Goal: Task Accomplishment & Management: Use online tool/utility

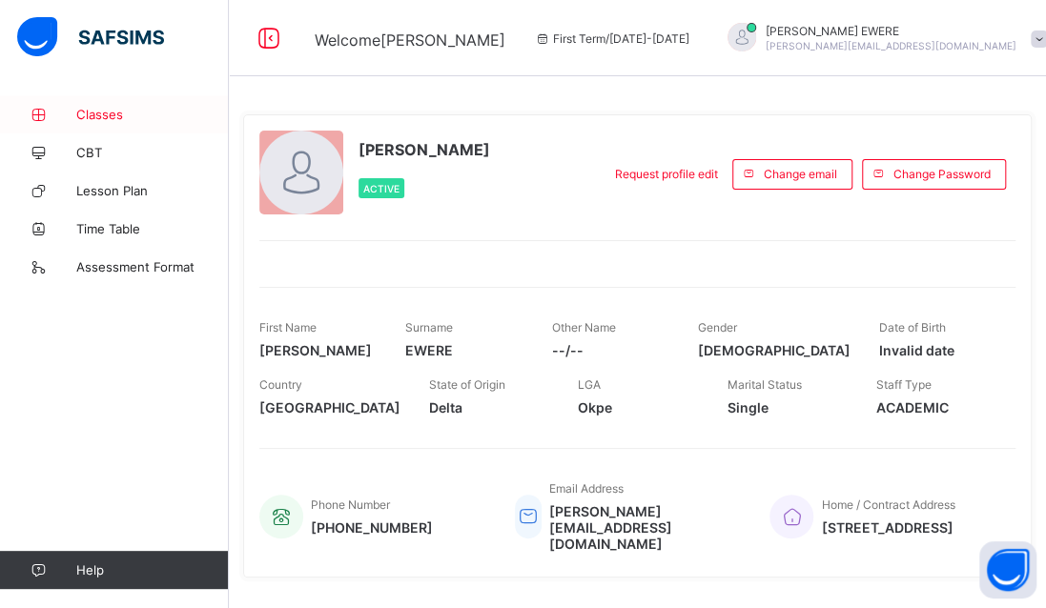
click at [107, 109] on span "Classes" at bounding box center [152, 114] width 153 height 15
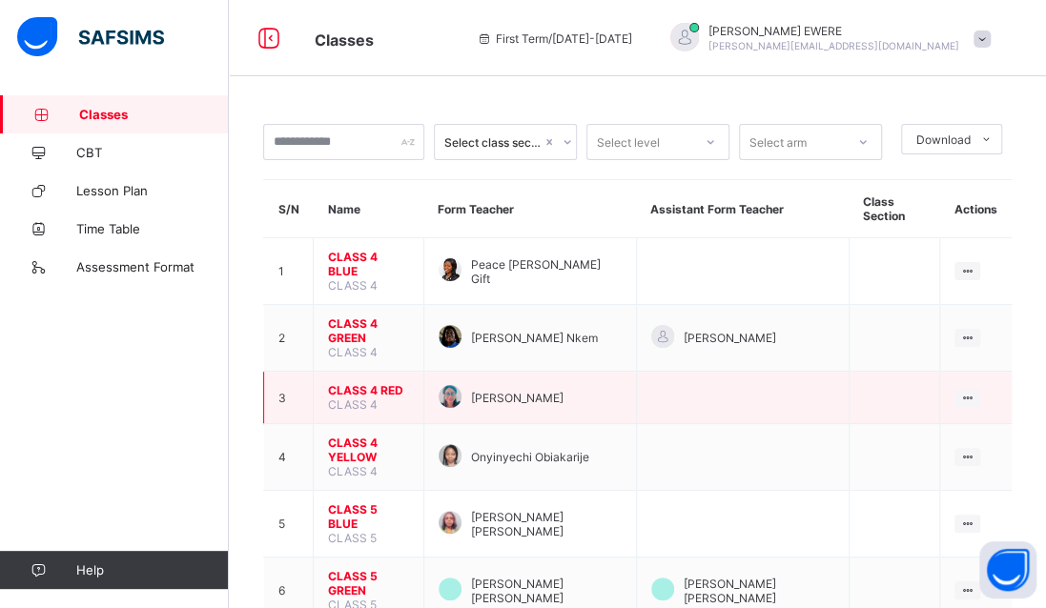
click at [391, 383] on span "CLASS 4 RED" at bounding box center [368, 390] width 81 height 14
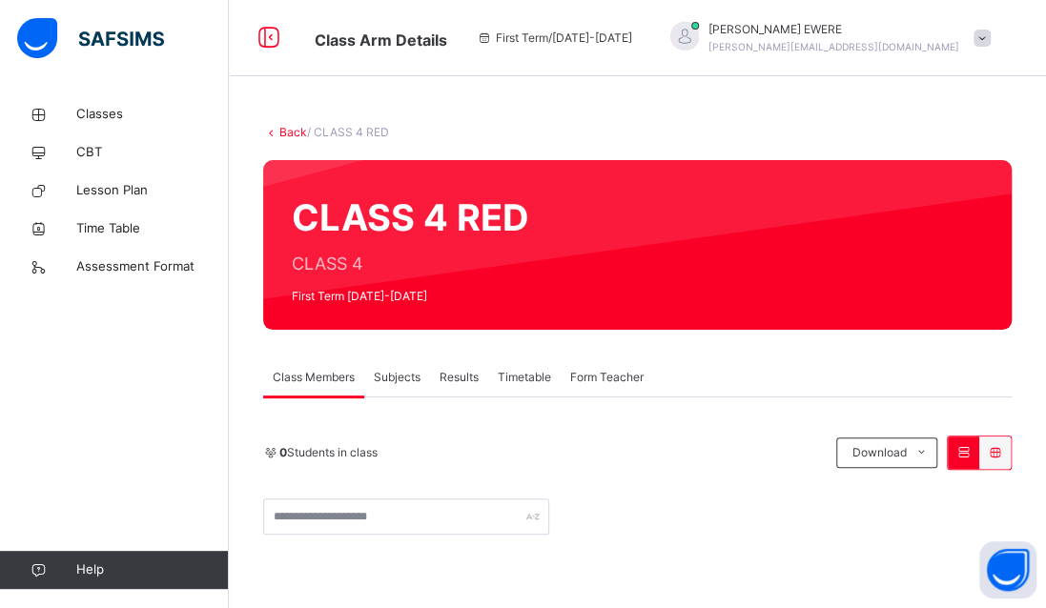
click at [401, 374] on span "Subjects" at bounding box center [397, 377] width 47 height 17
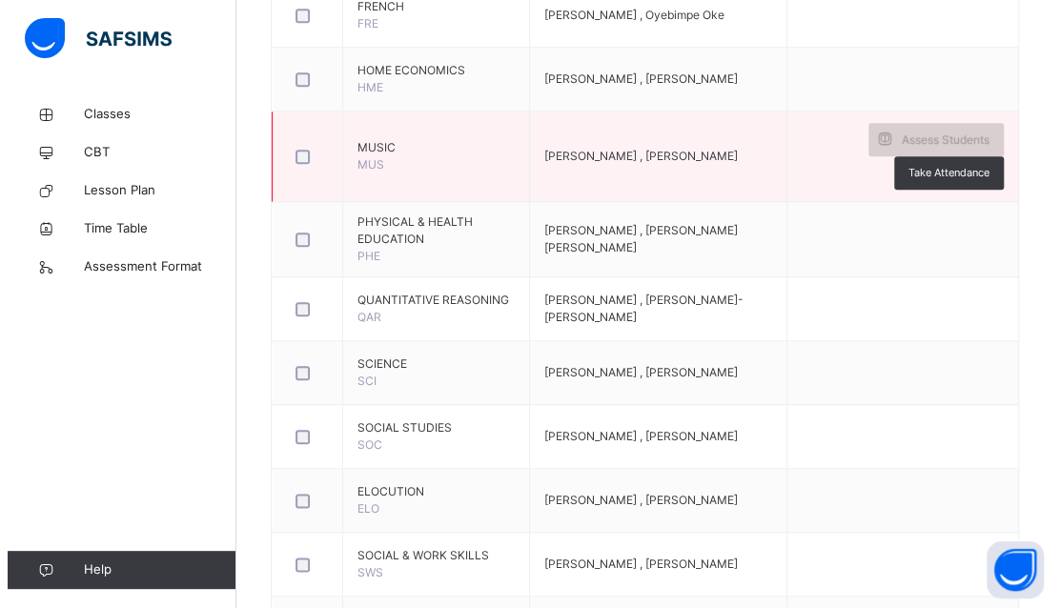
scroll to position [687, 0]
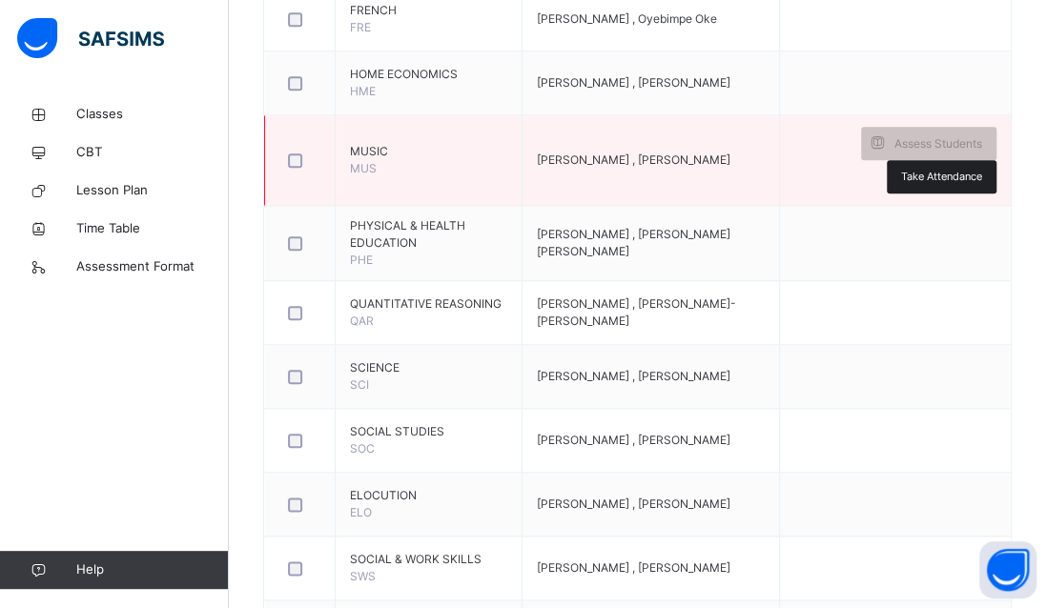
click at [964, 173] on span "Take Attendance" at bounding box center [941, 177] width 81 height 16
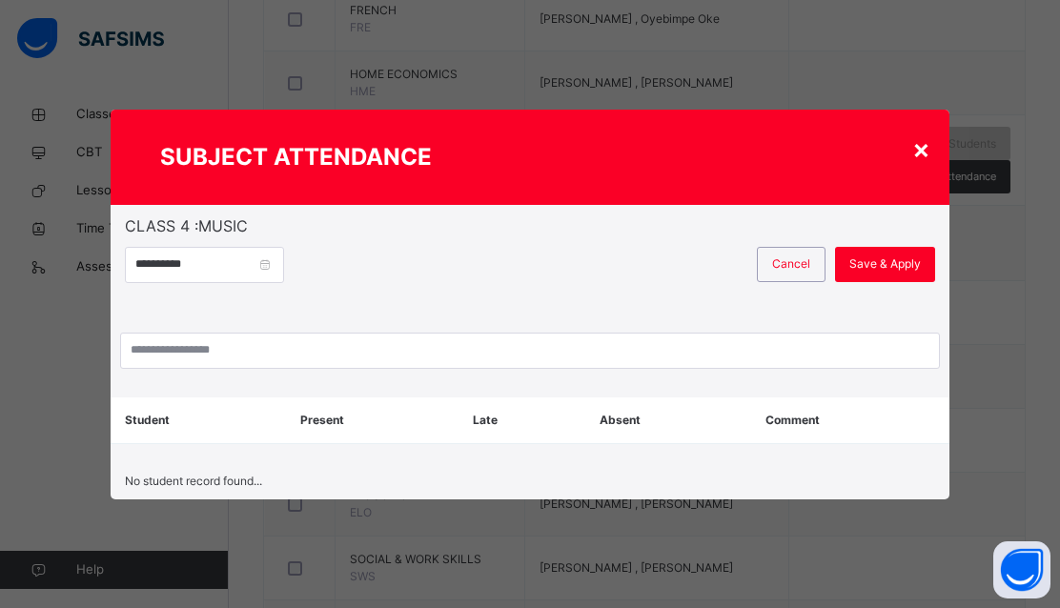
click at [533, 300] on div "Cancel Save & Apply" at bounding box center [701, 275] width 467 height 57
